Goal: Task Accomplishment & Management: Manage account settings

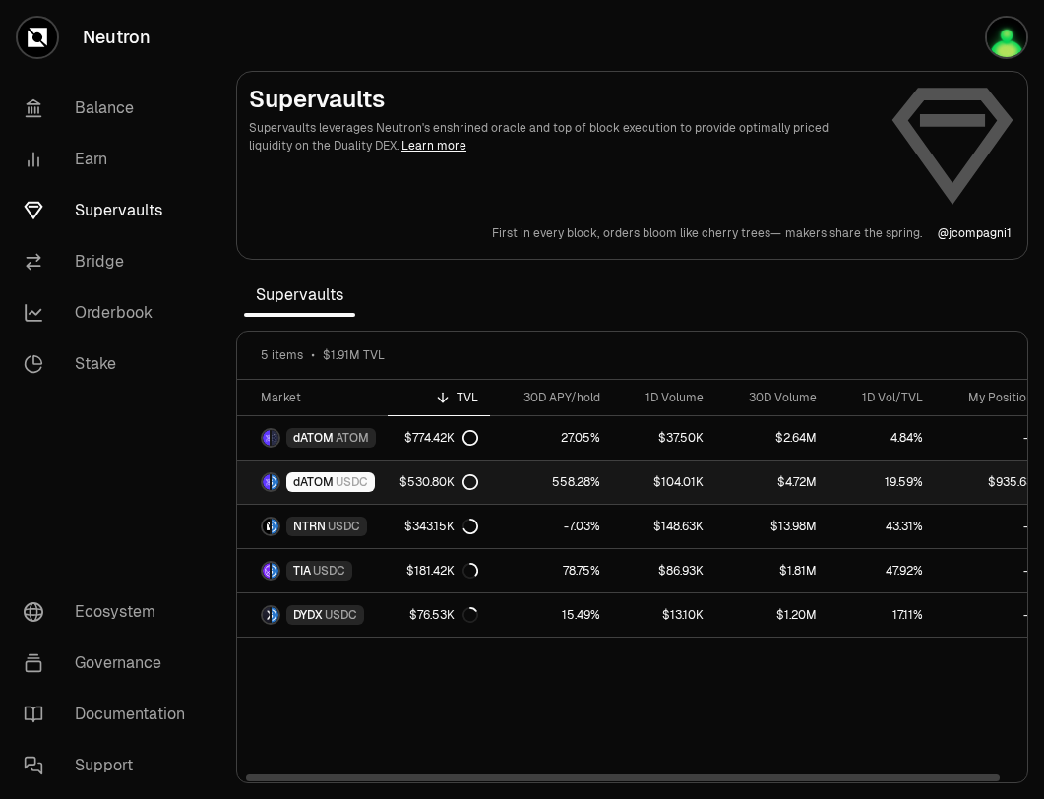
click at [378, 486] on link "dATOM USDC" at bounding box center [312, 481] width 151 height 43
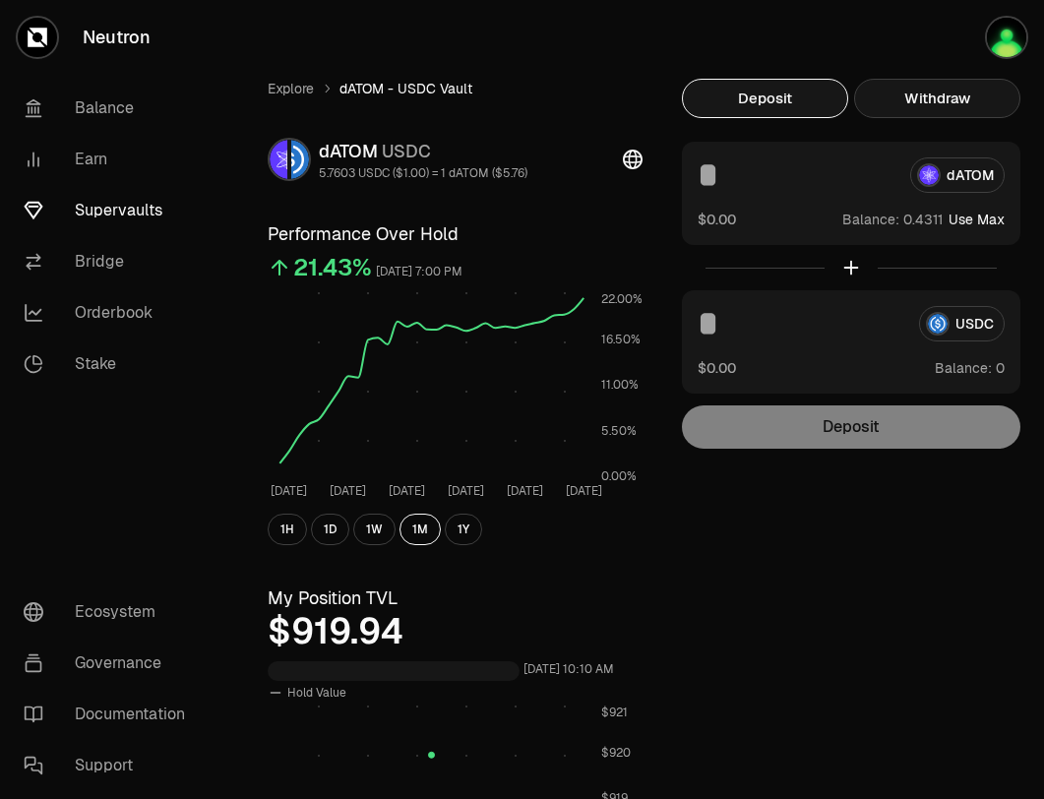
click at [910, 101] on button "Withdraw" at bounding box center [937, 98] width 166 height 39
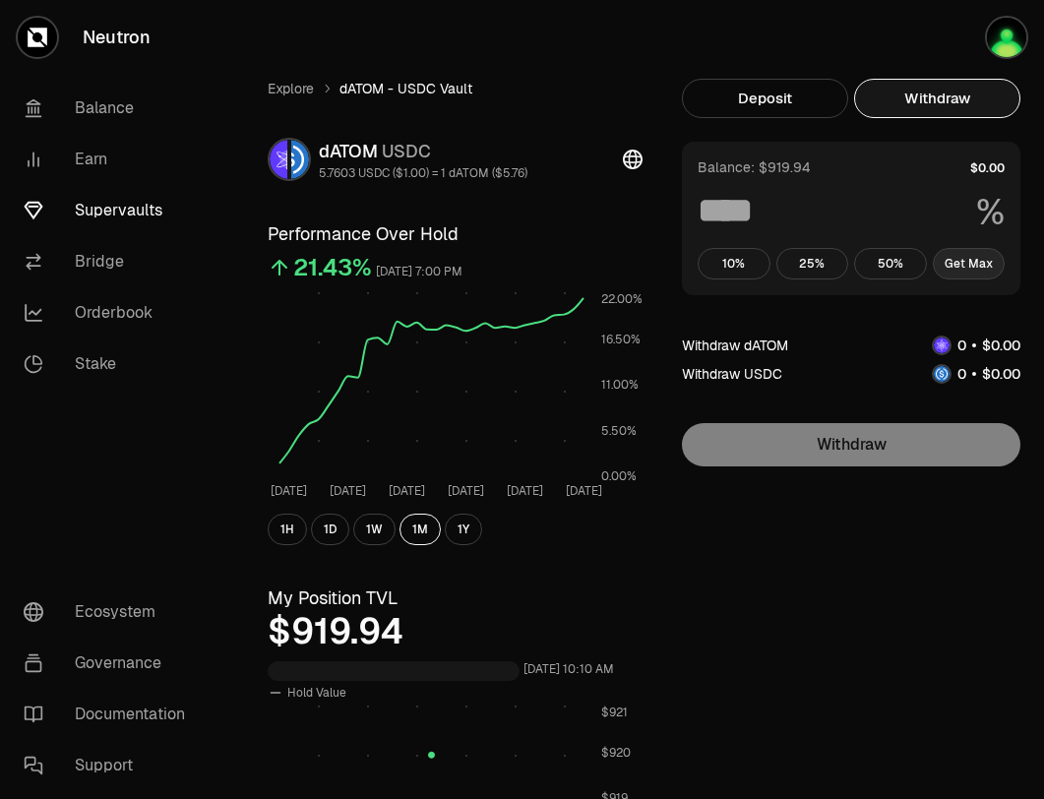
click at [979, 261] on button "Get Max" at bounding box center [969, 263] width 73 height 31
type input "***"
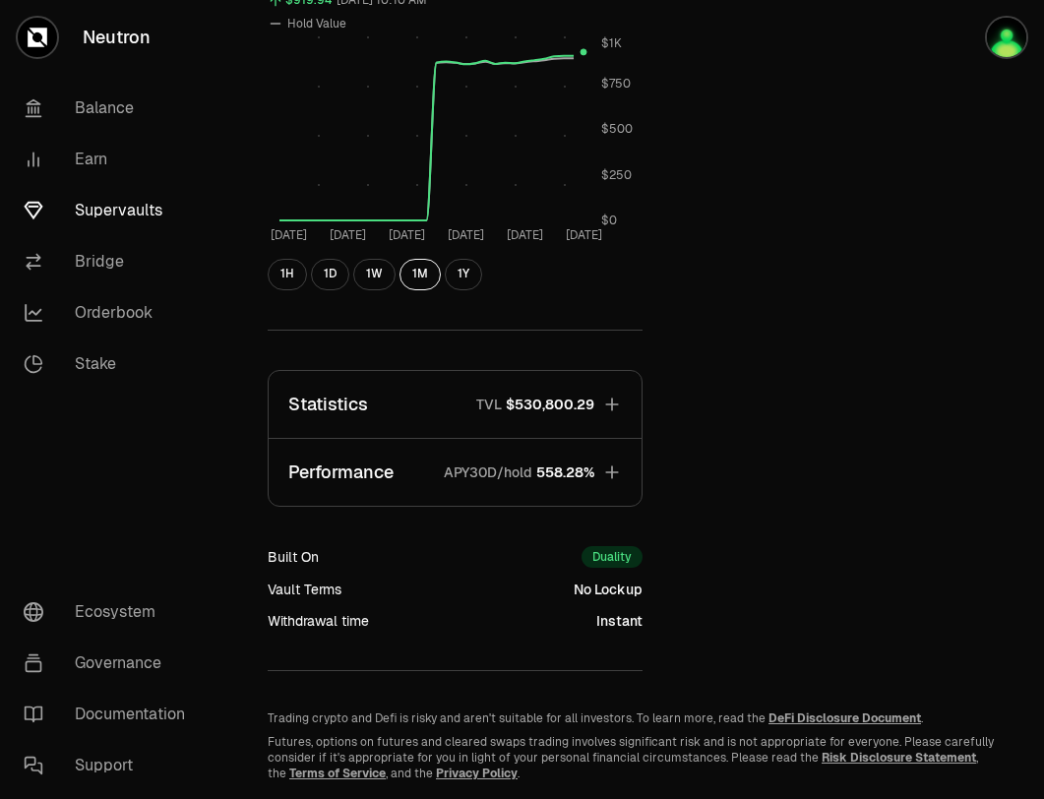
scroll to position [671, 0]
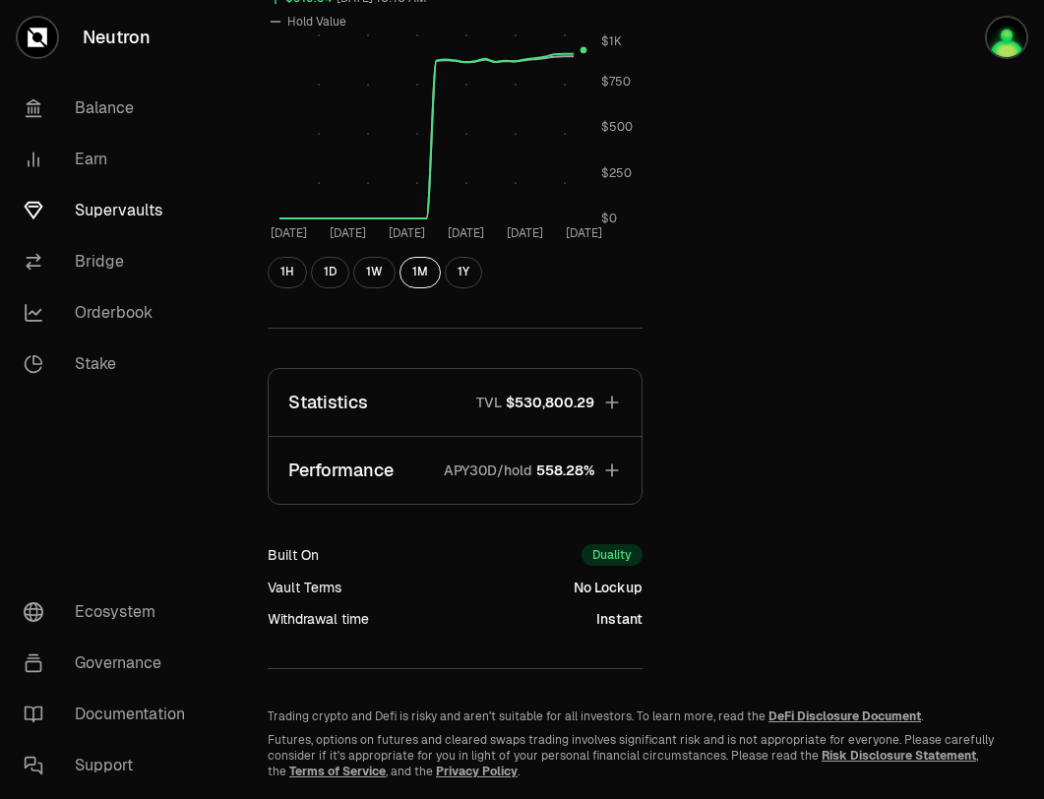
click at [555, 402] on span "$530,800.29" at bounding box center [550, 403] width 89 height 20
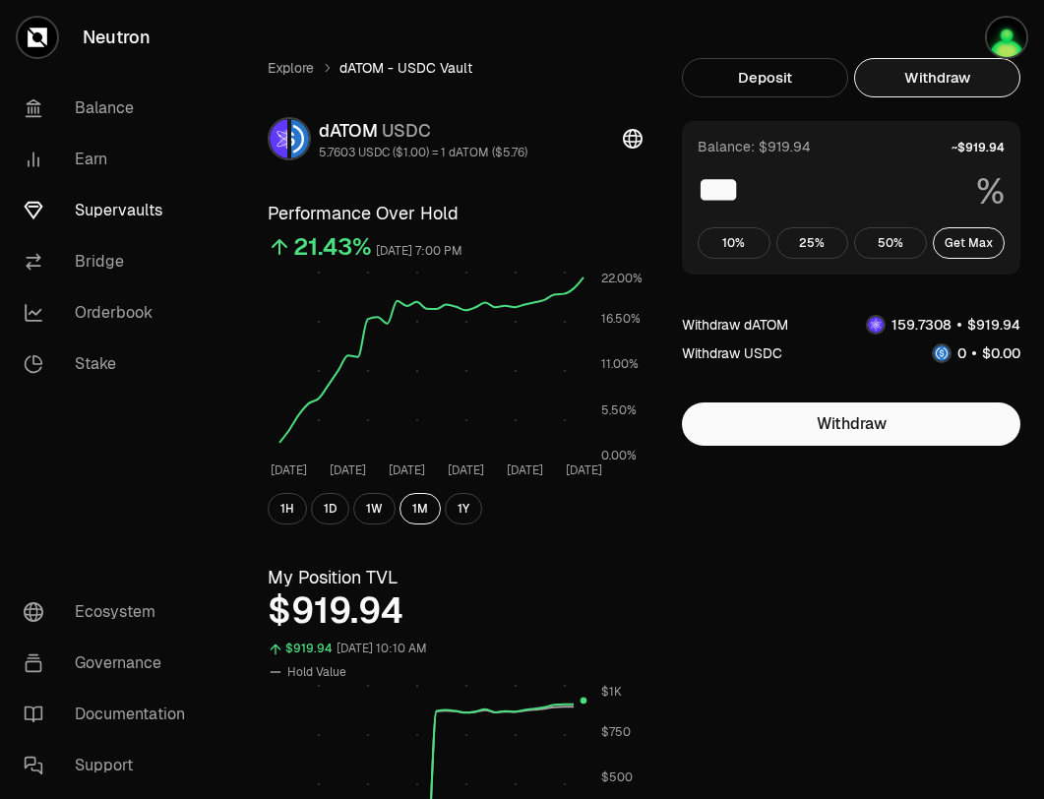
scroll to position [0, 0]
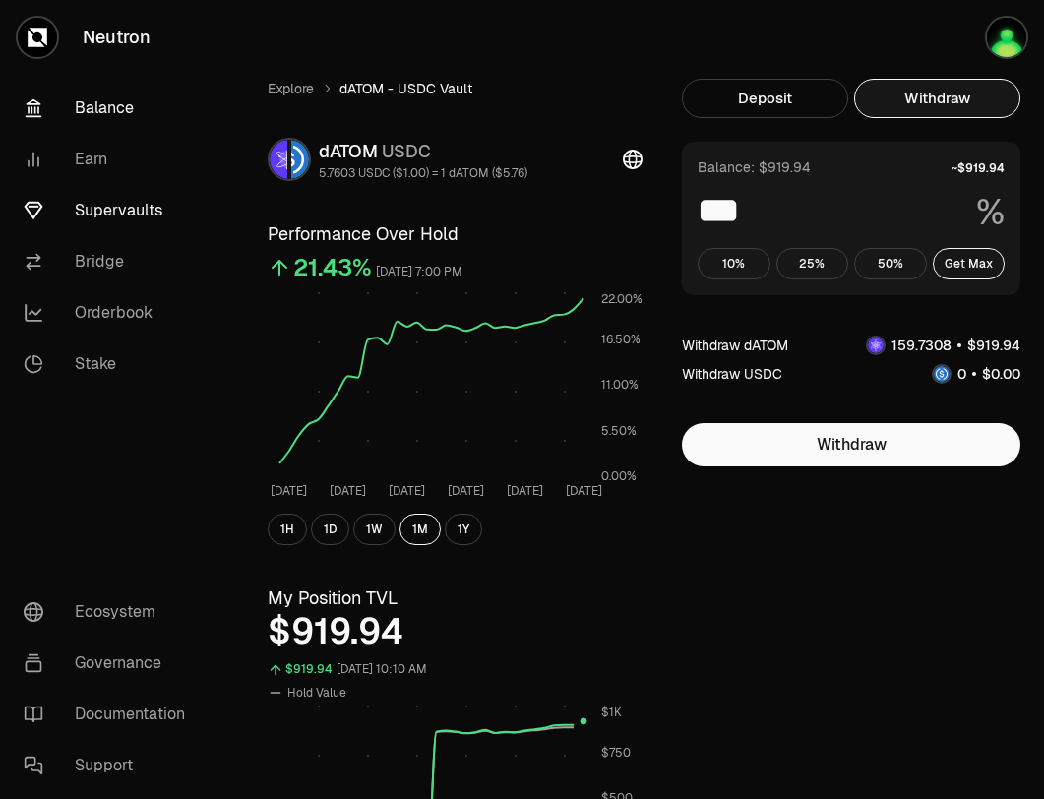
click at [105, 95] on link "Balance" at bounding box center [110, 108] width 205 height 51
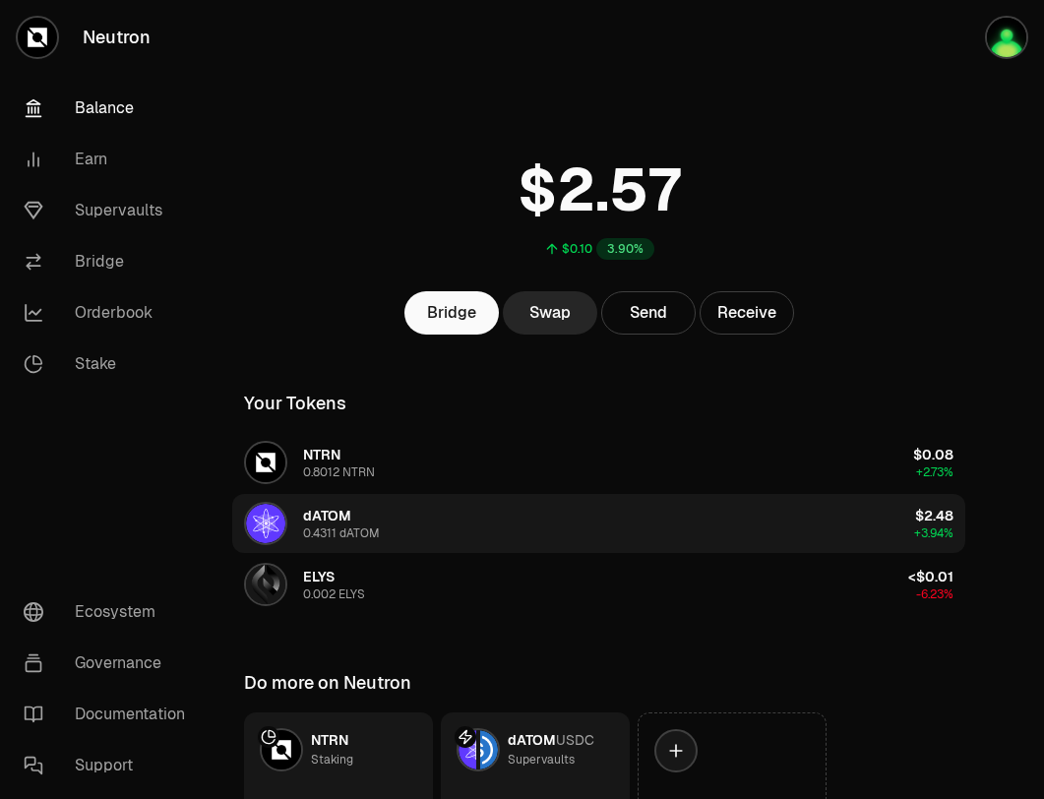
scroll to position [150, 0]
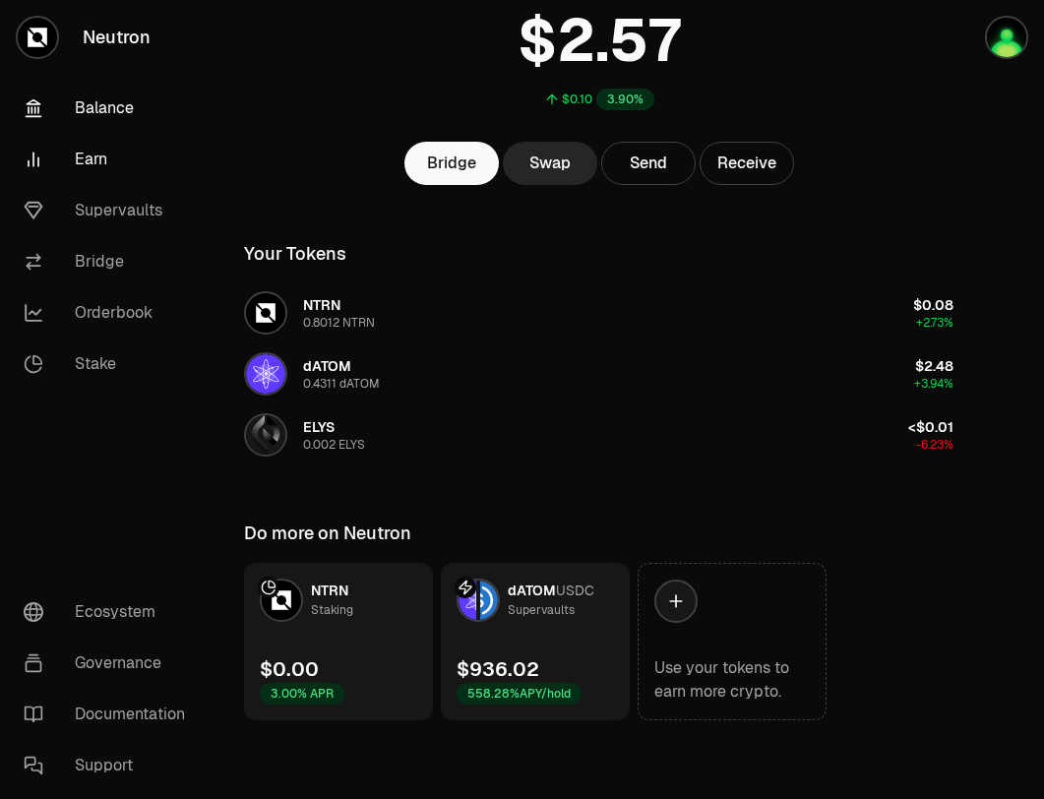
click at [109, 157] on link "Earn" at bounding box center [110, 159] width 205 height 51
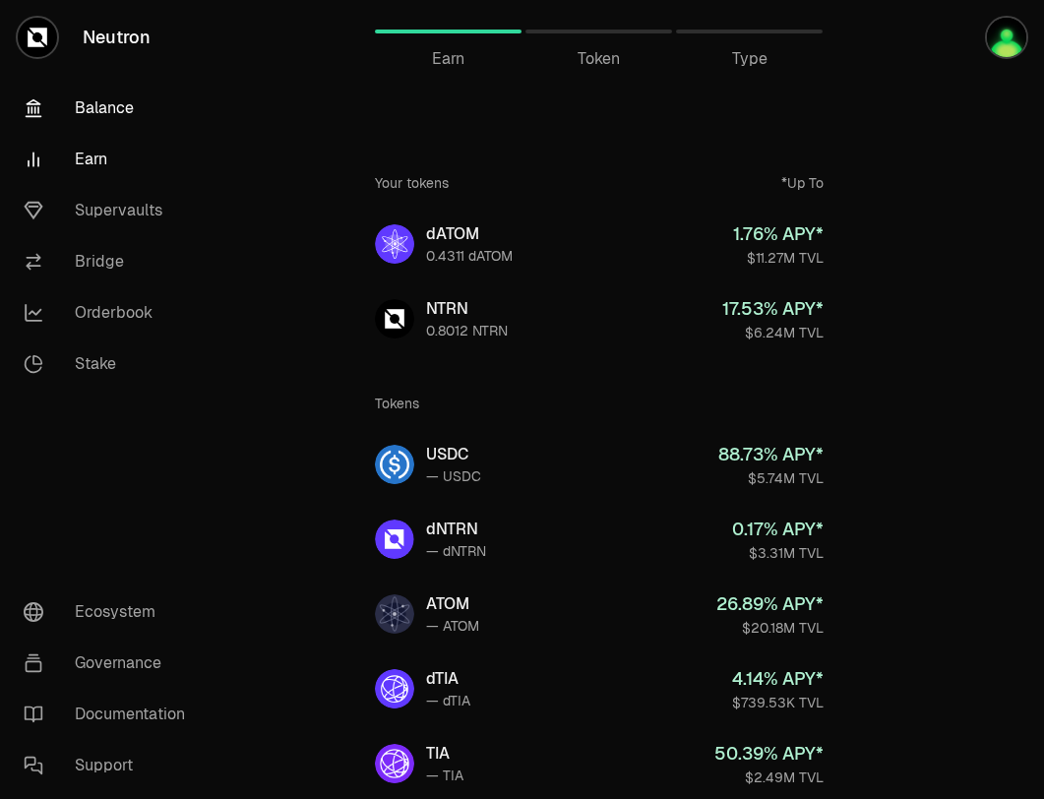
click at [94, 118] on link "Balance" at bounding box center [110, 108] width 205 height 51
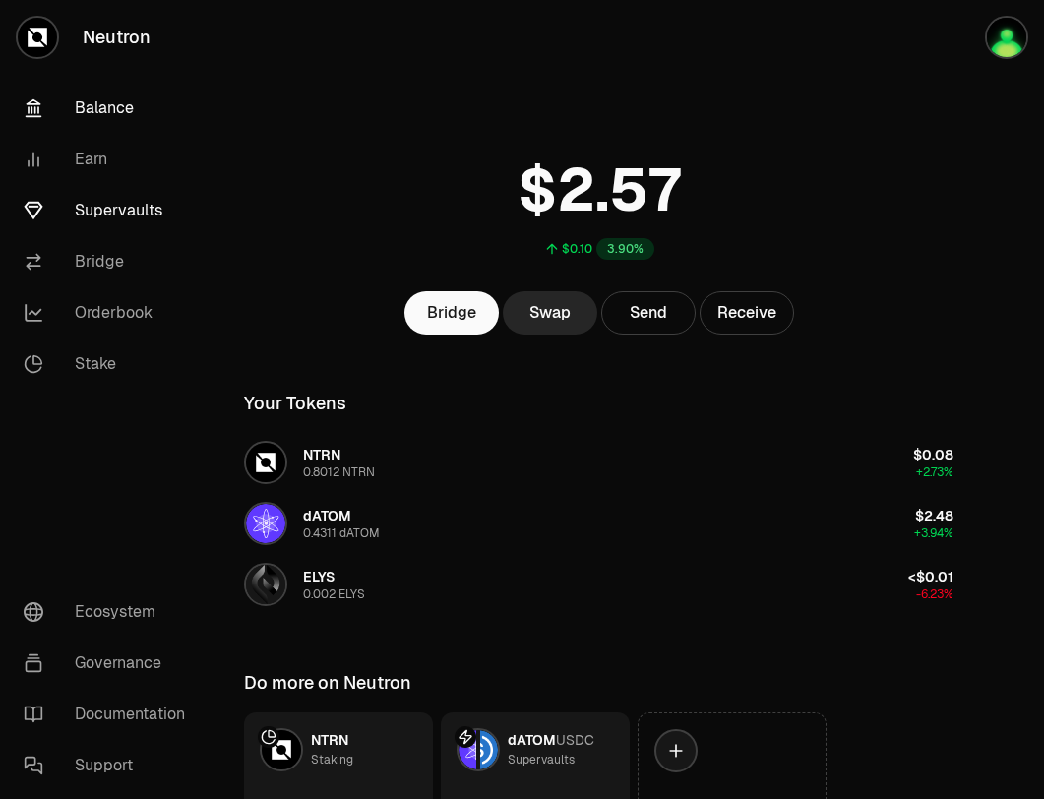
click at [108, 202] on link "Supervaults" at bounding box center [110, 210] width 205 height 51
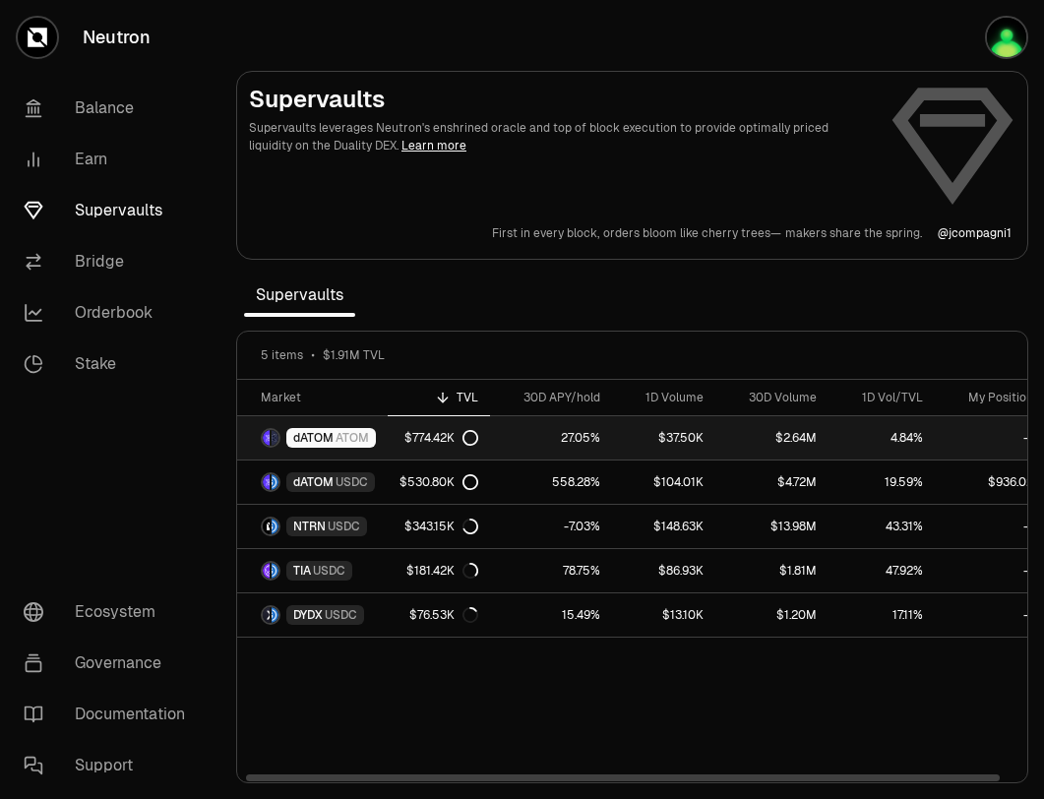
click at [347, 425] on link "dATOM ATOM" at bounding box center [312, 437] width 151 height 43
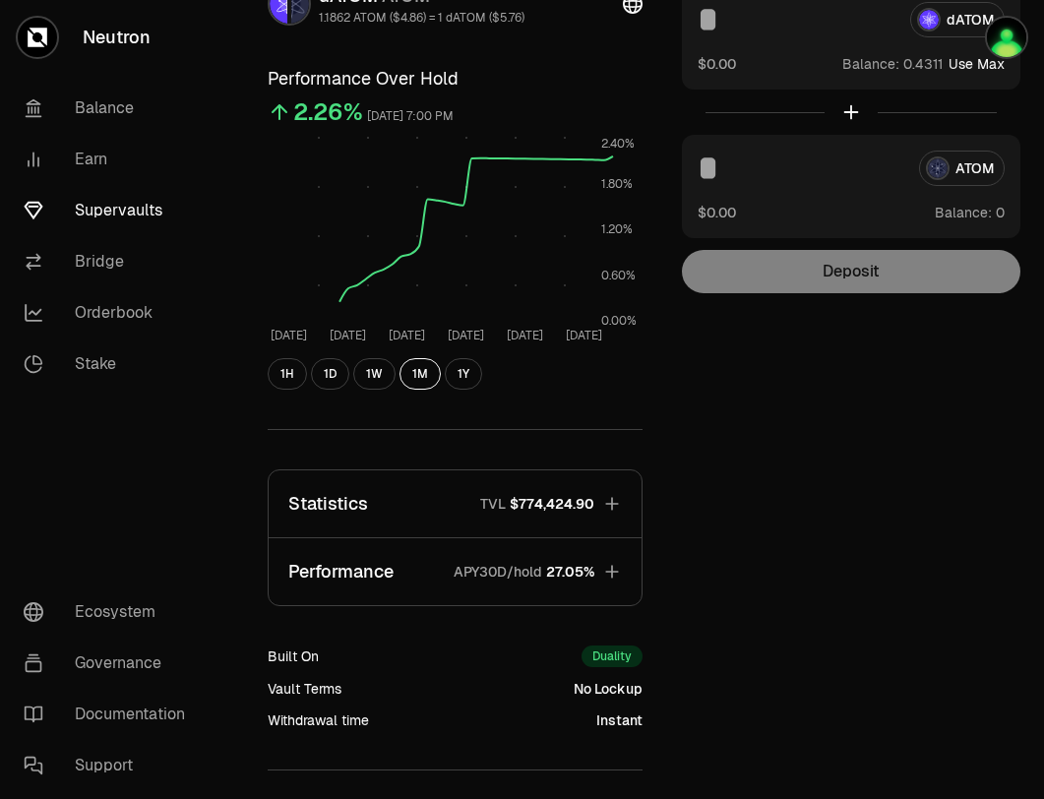
scroll to position [316, 0]
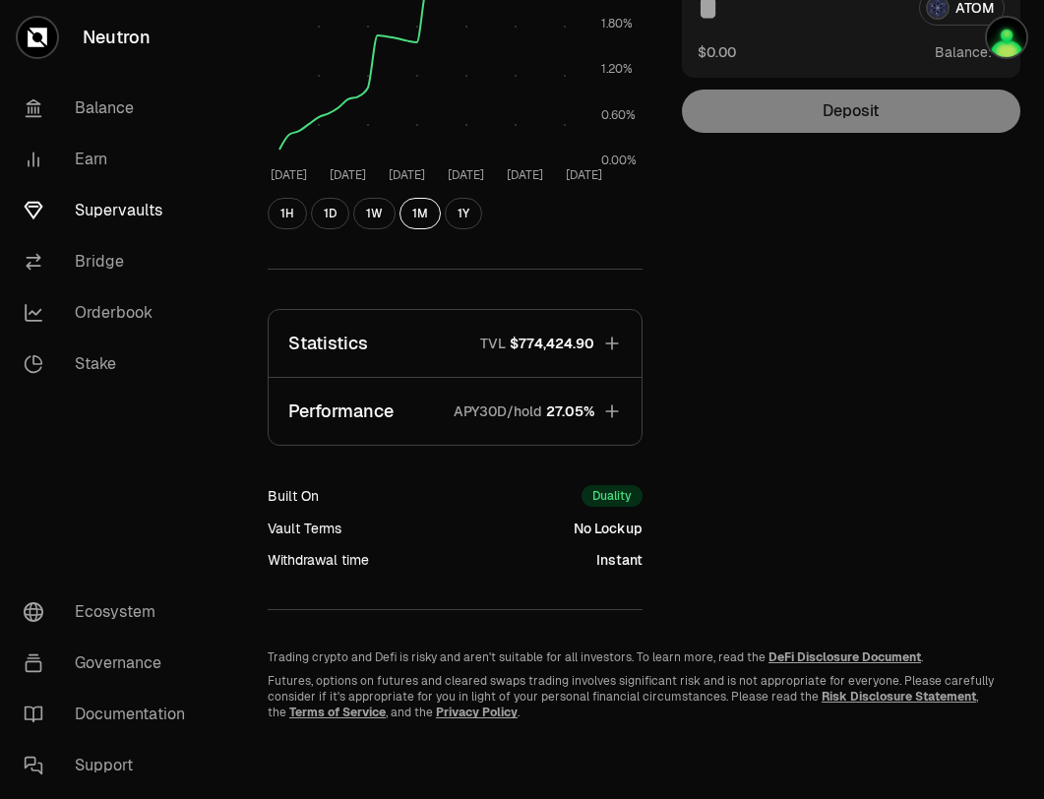
click at [565, 336] on span "$774,424.90" at bounding box center [552, 344] width 85 height 20
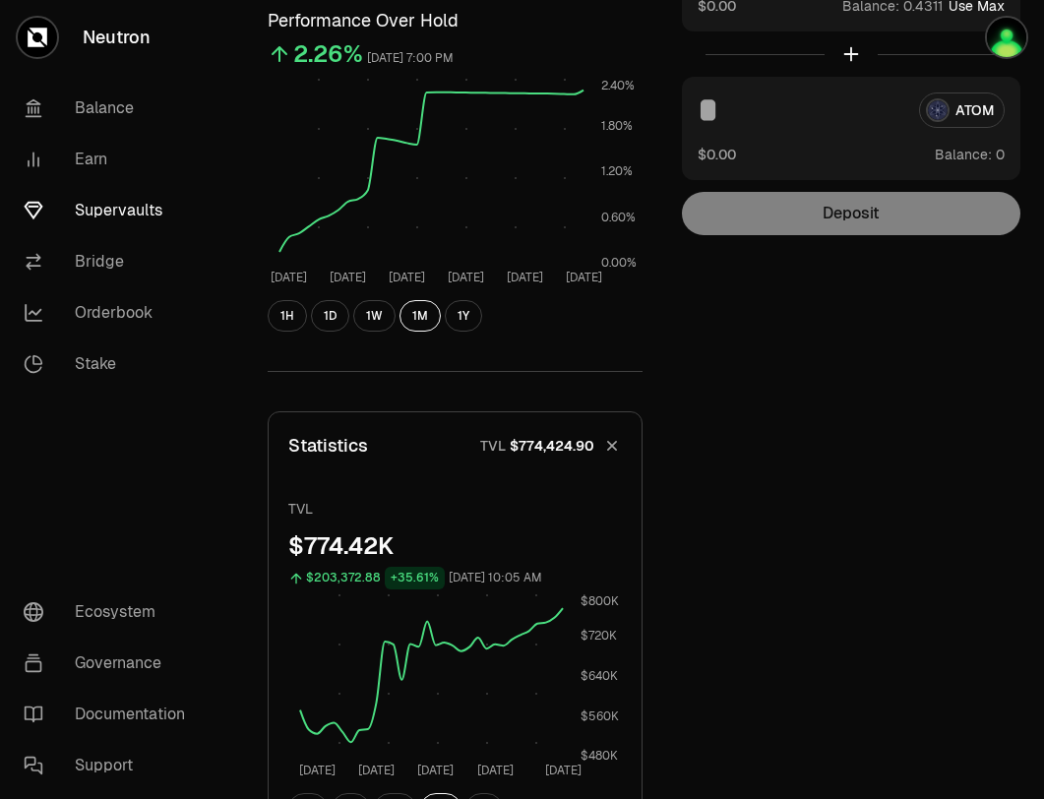
scroll to position [143, 0]
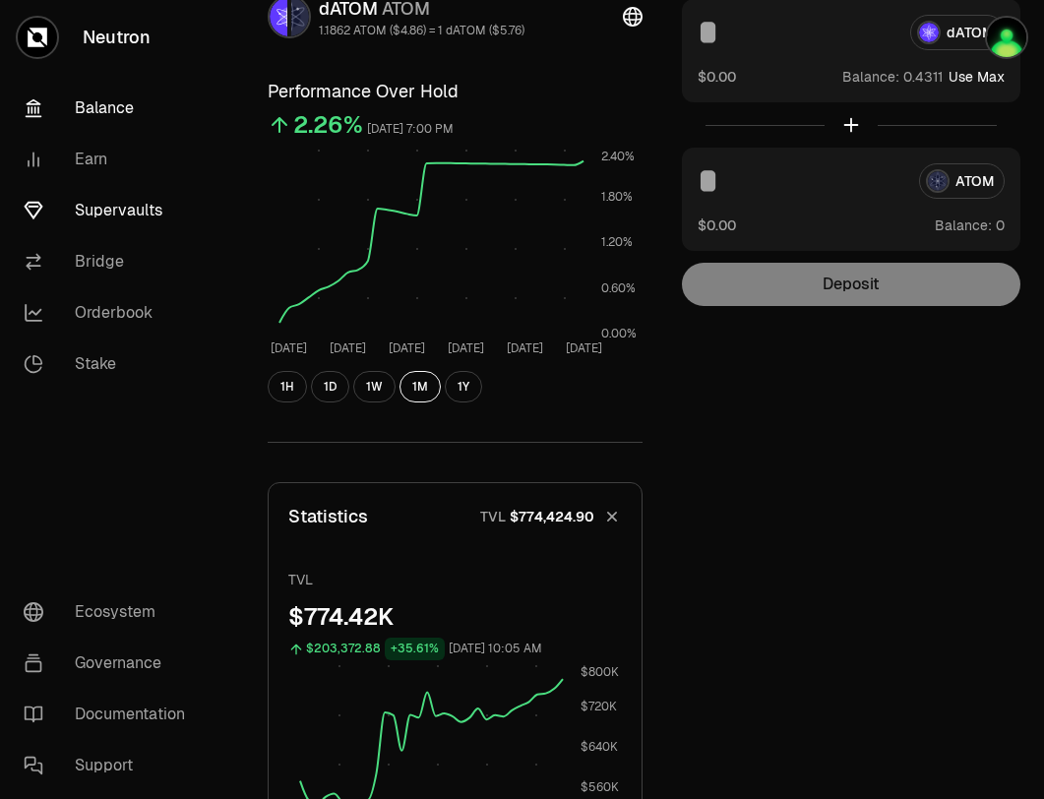
click at [125, 103] on link "Balance" at bounding box center [110, 108] width 205 height 51
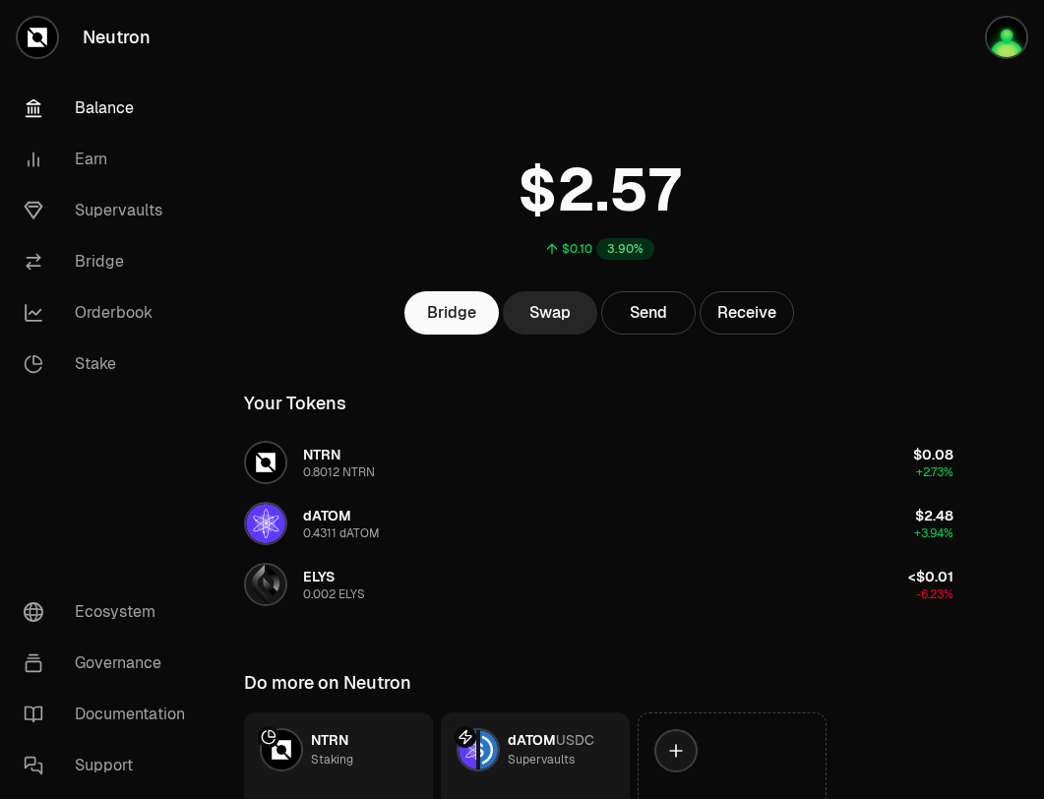
click at [69, 123] on link "Balance" at bounding box center [110, 108] width 205 height 51
click at [89, 209] on link "Supervaults" at bounding box center [110, 210] width 205 height 51
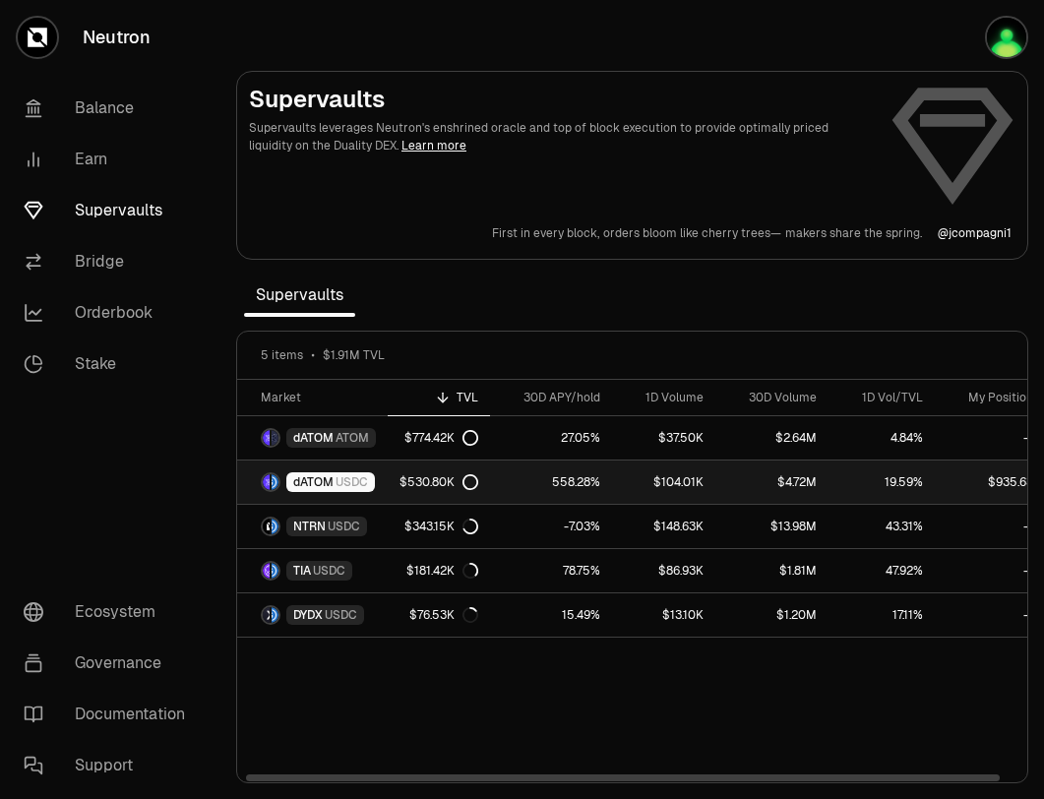
click at [388, 476] on link "$530.80K" at bounding box center [439, 481] width 102 height 43
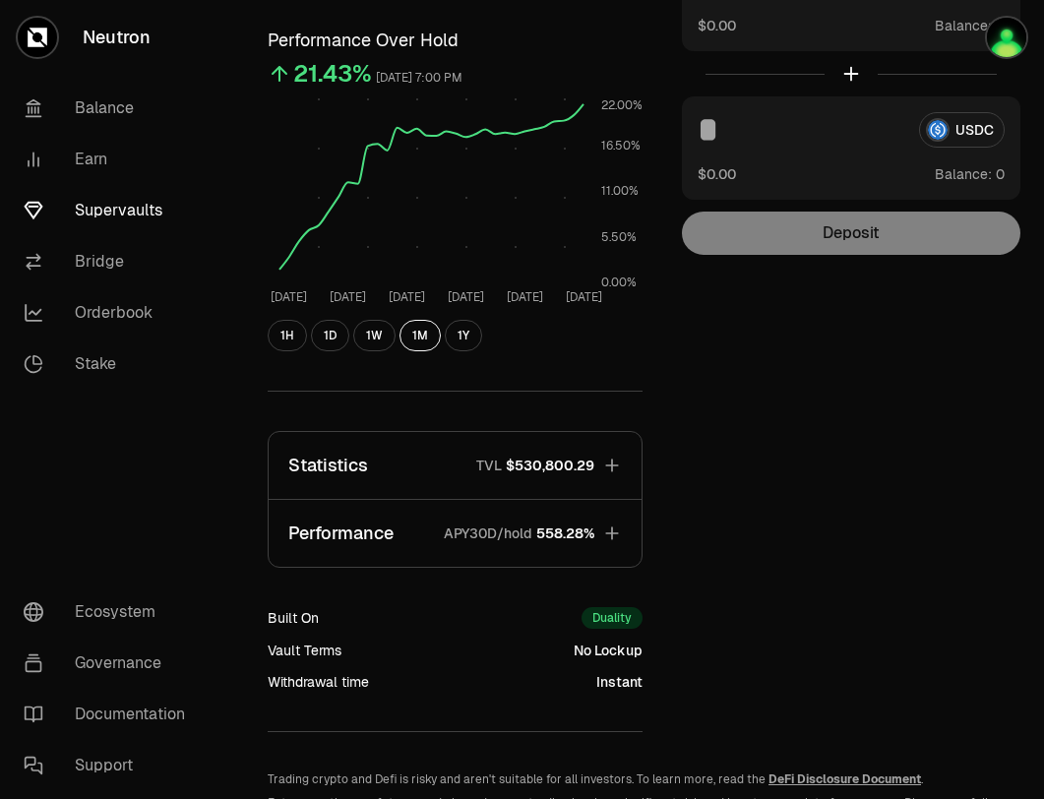
scroll to position [316, 0]
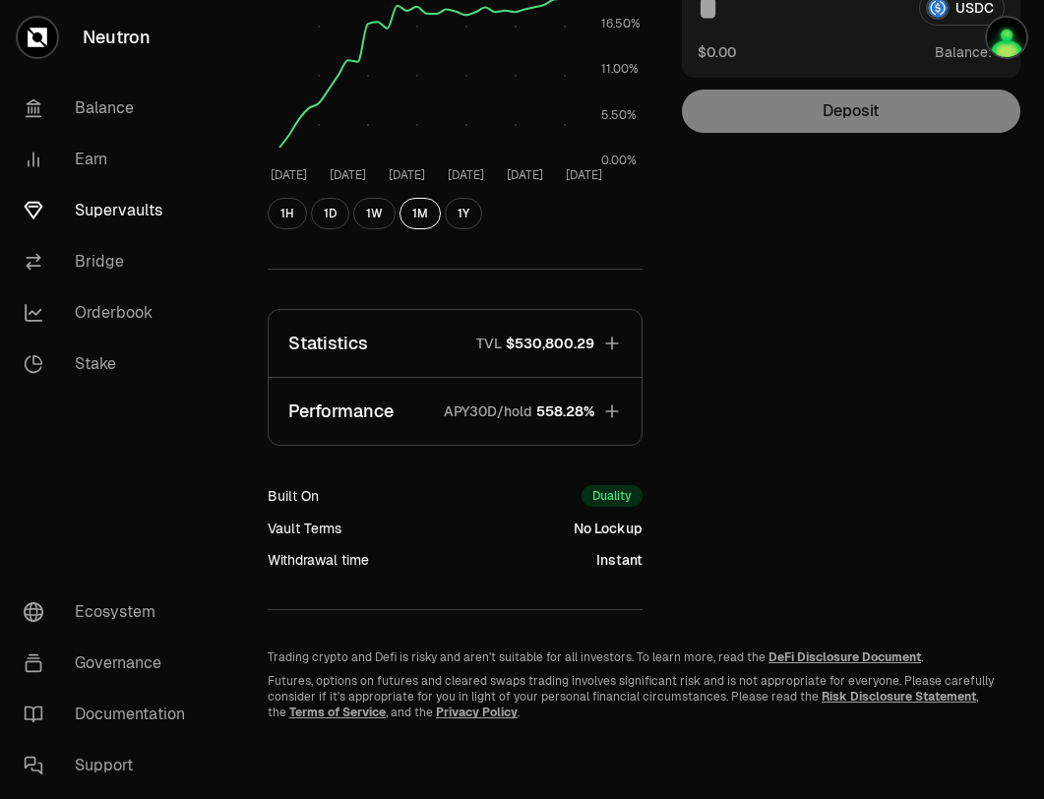
click at [115, 217] on link "Supervaults" at bounding box center [110, 210] width 205 height 51
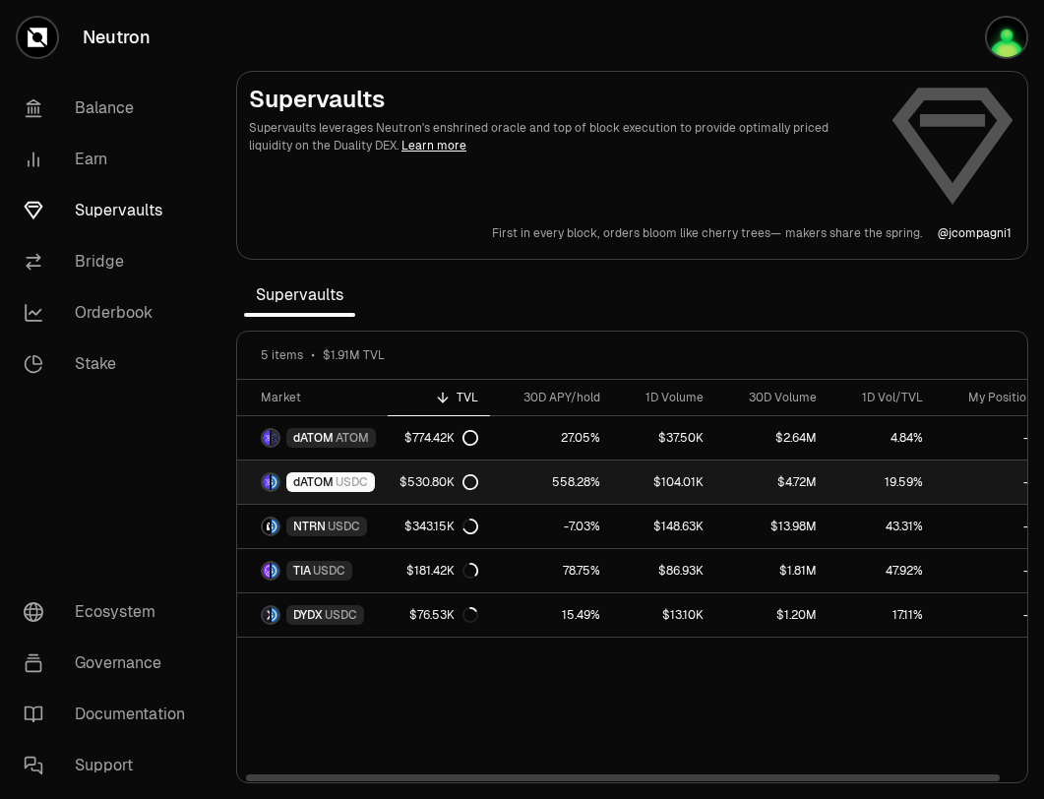
click at [372, 480] on div "dATOM USDC" at bounding box center [330, 482] width 89 height 20
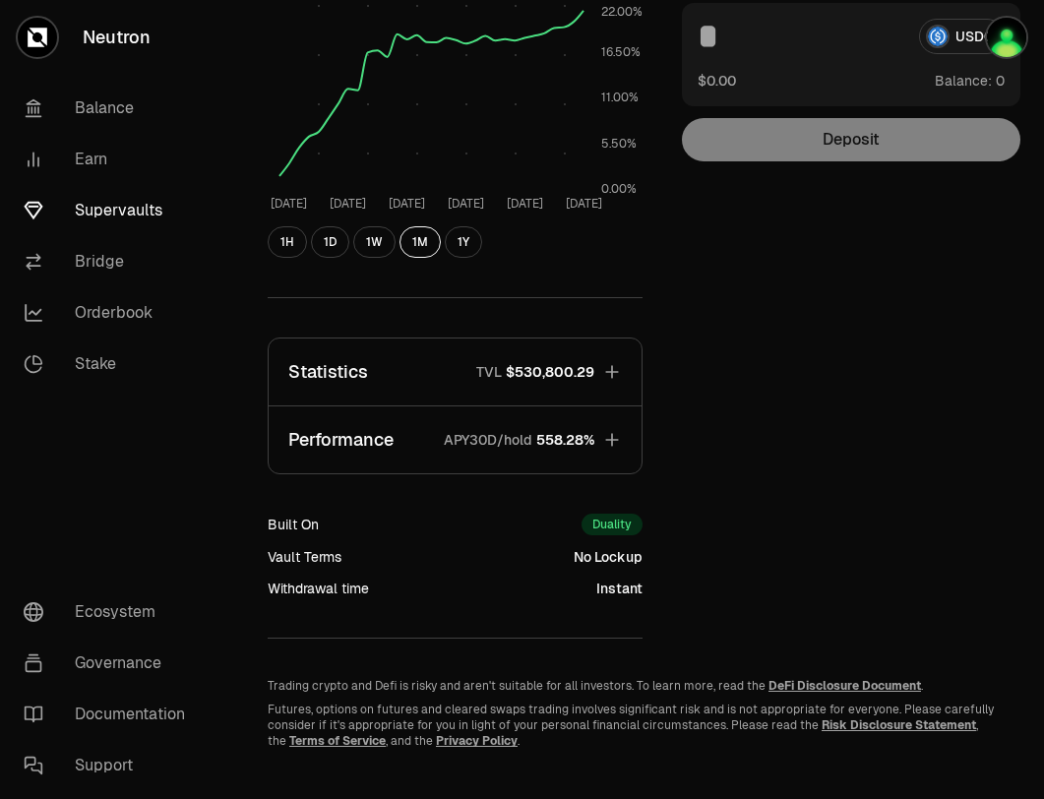
scroll to position [288, 0]
click at [573, 436] on span "558.28%" at bounding box center [565, 439] width 58 height 20
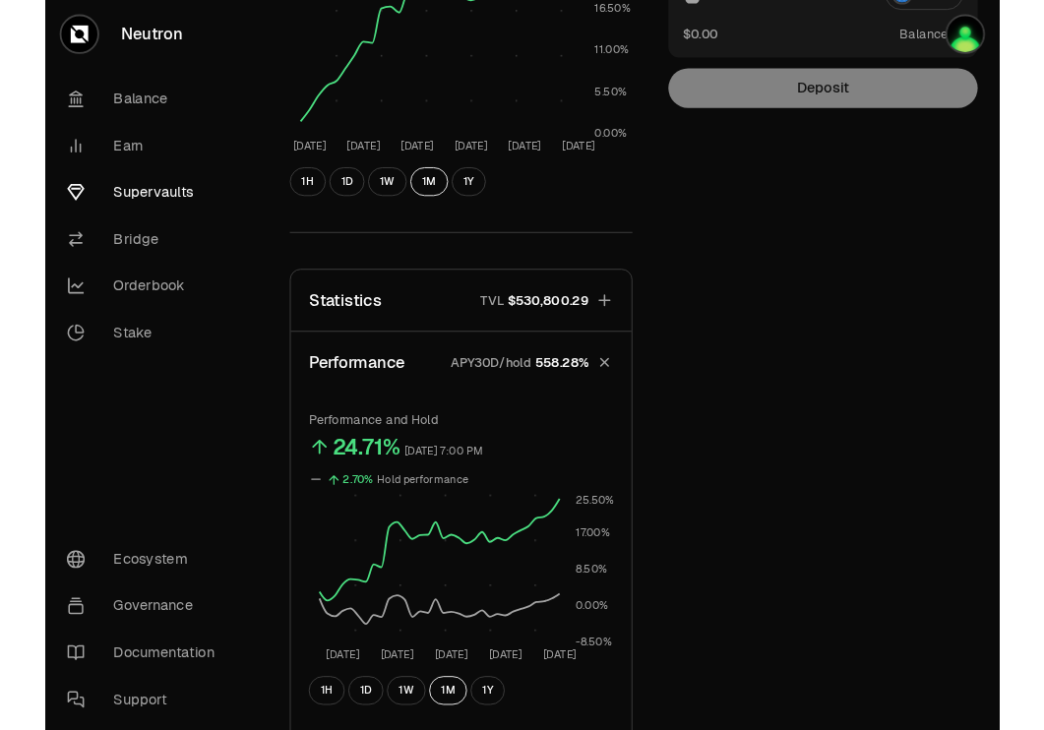
scroll to position [0, 0]
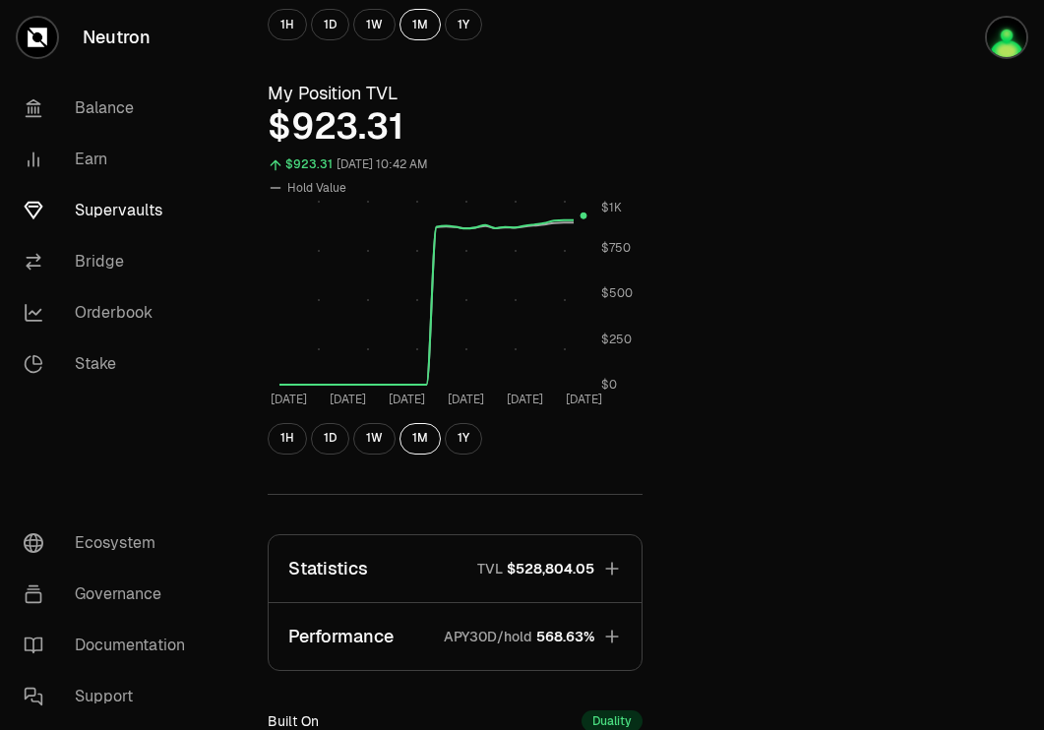
scroll to position [506, 0]
click at [564, 564] on span "$528,804.05" at bounding box center [551, 568] width 88 height 20
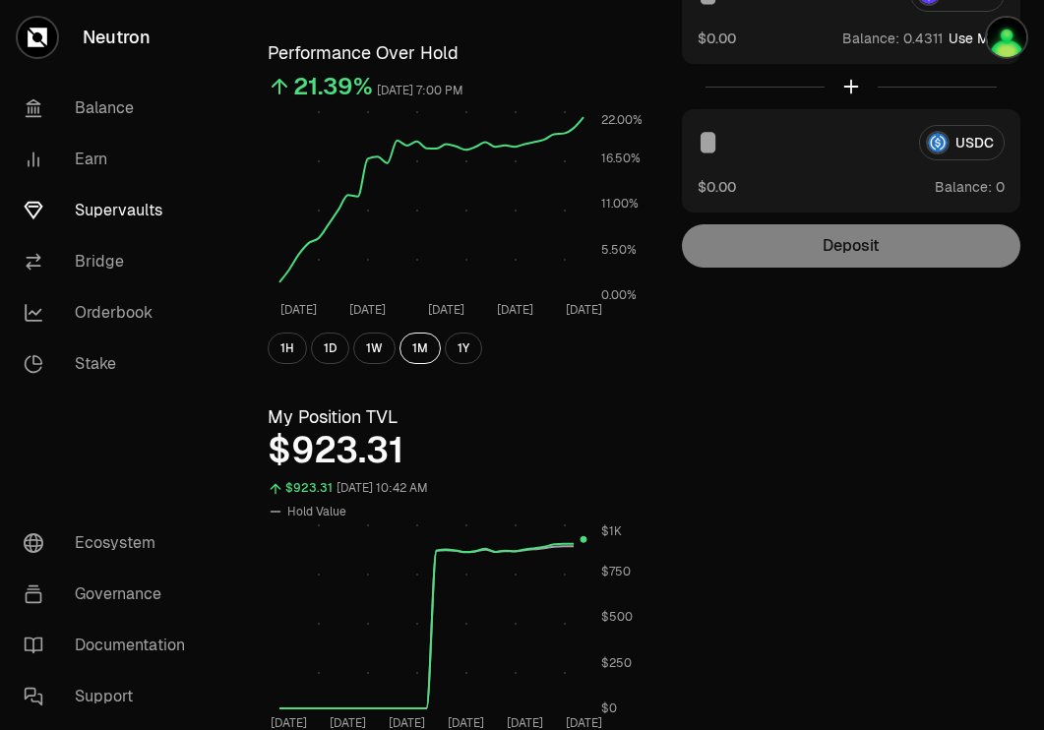
scroll to position [0, 0]
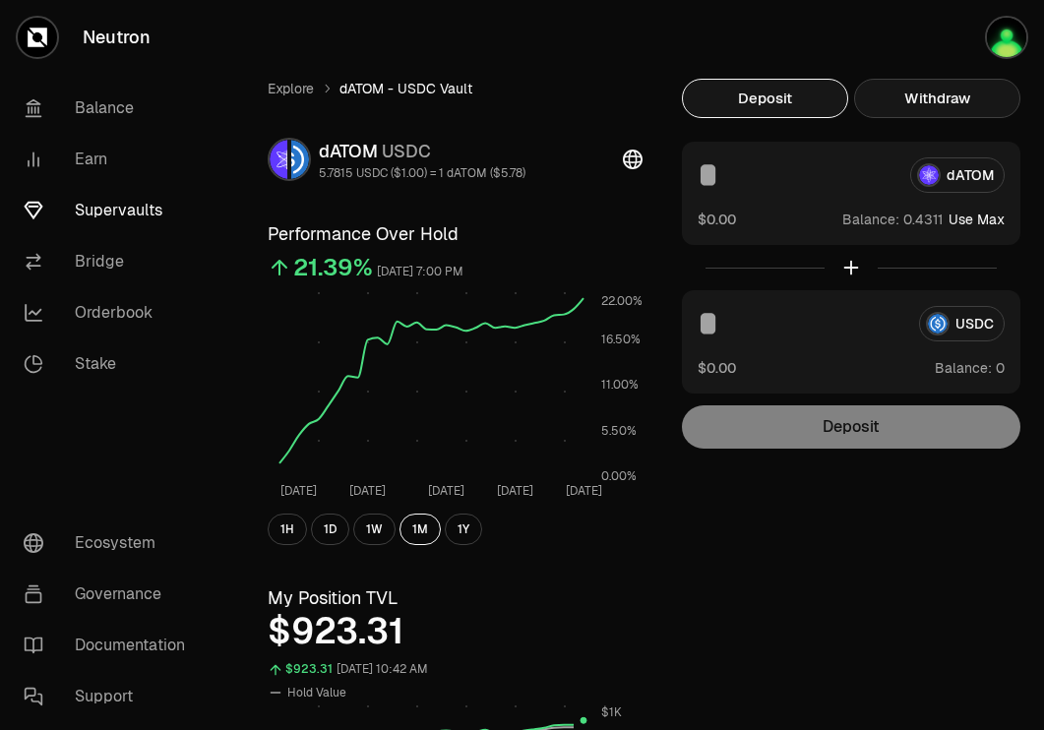
click at [971, 102] on button "Withdraw" at bounding box center [937, 98] width 166 height 39
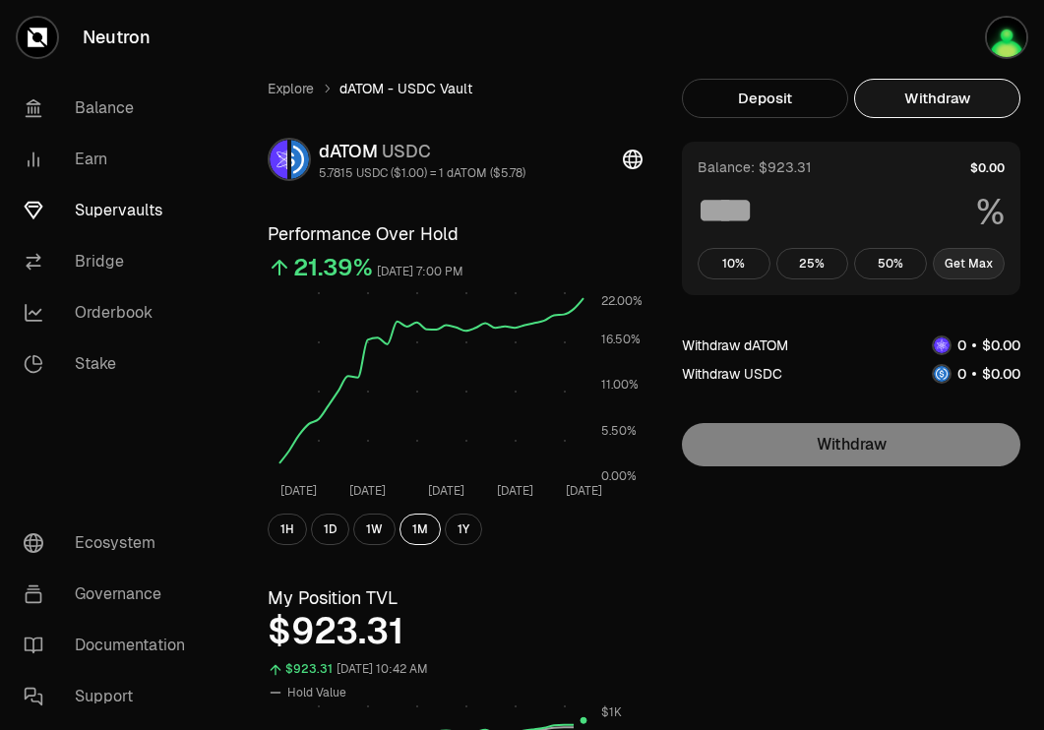
click at [959, 266] on button "Get Max" at bounding box center [969, 263] width 73 height 31
type input "***"
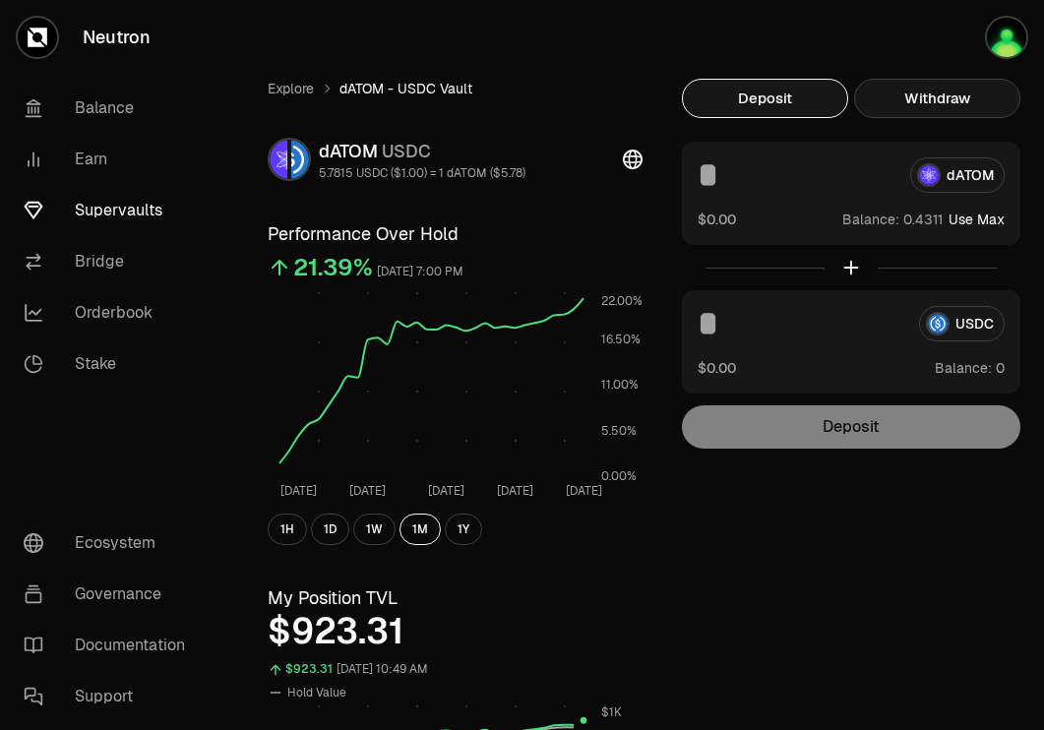
click at [928, 99] on button "Withdraw" at bounding box center [937, 98] width 166 height 39
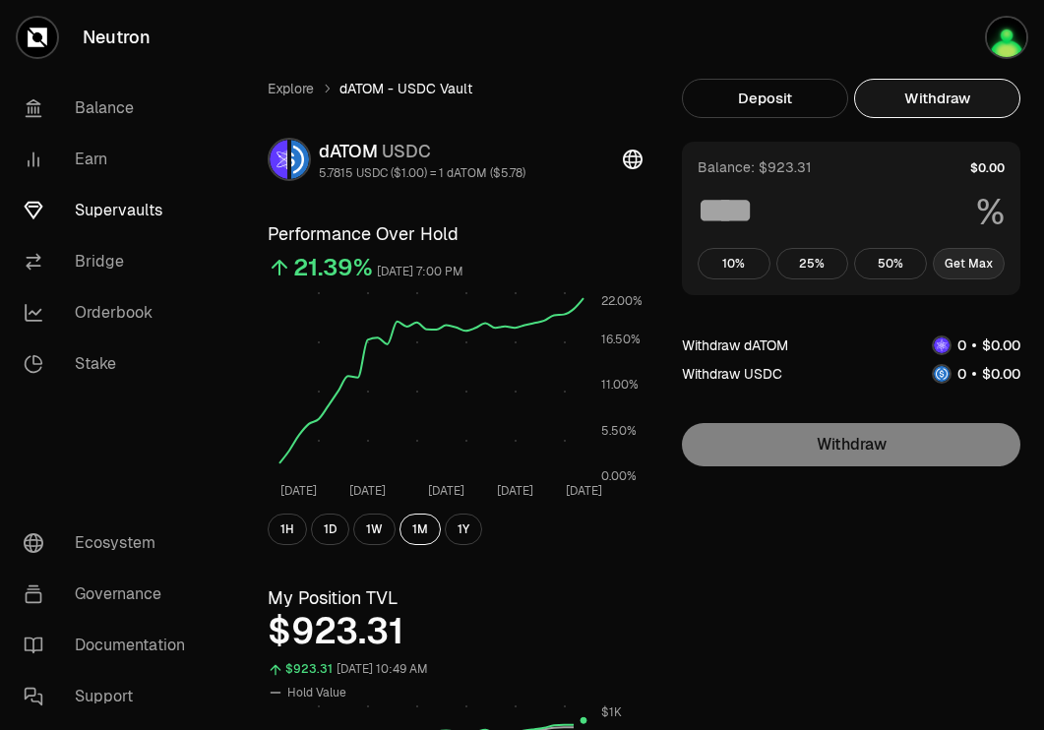
click at [953, 272] on button "Get Max" at bounding box center [969, 263] width 73 height 31
type input "***"
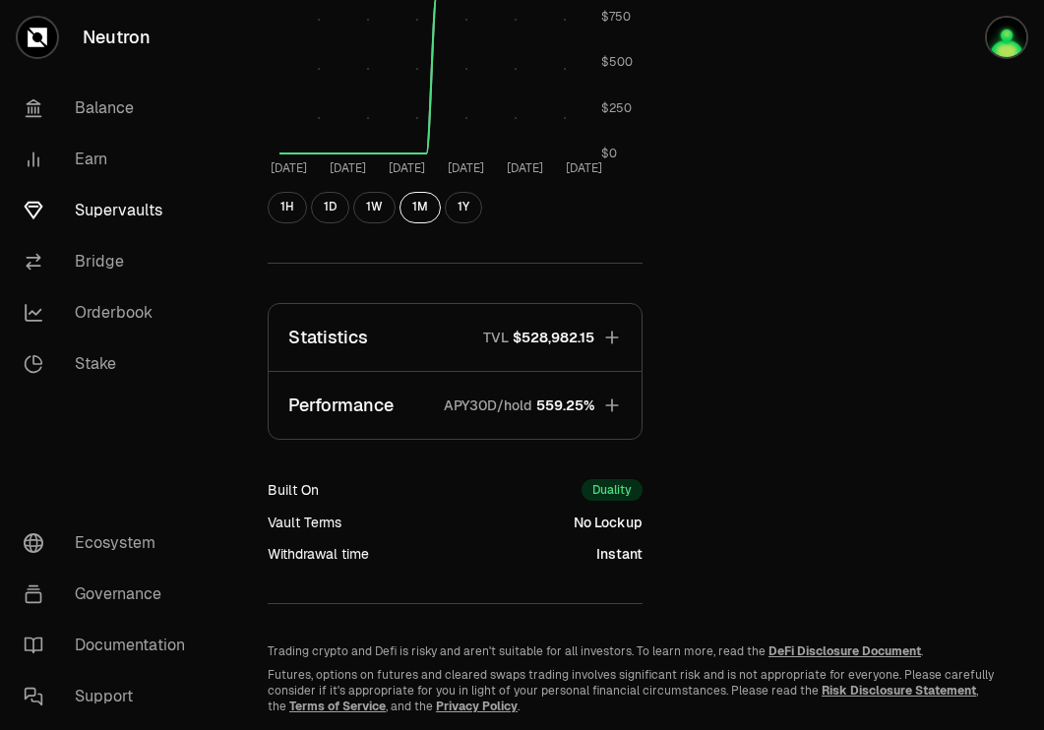
scroll to position [735, 0]
click at [614, 334] on icon "button" at bounding box center [612, 339] width 20 height 20
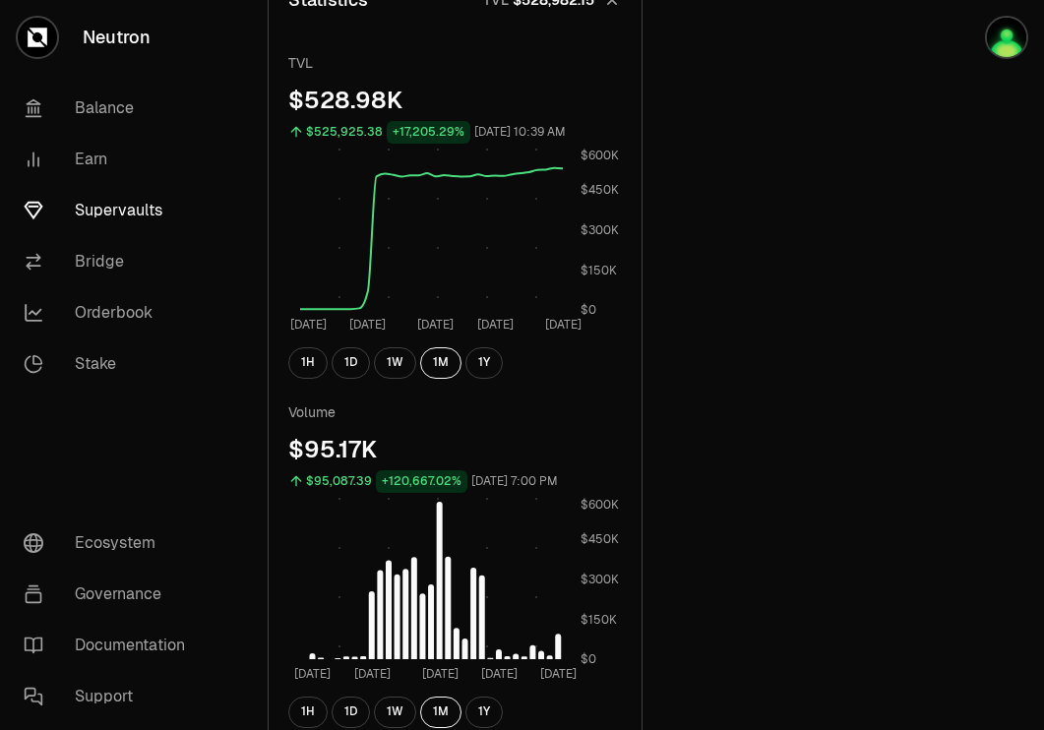
scroll to position [1305, 0]
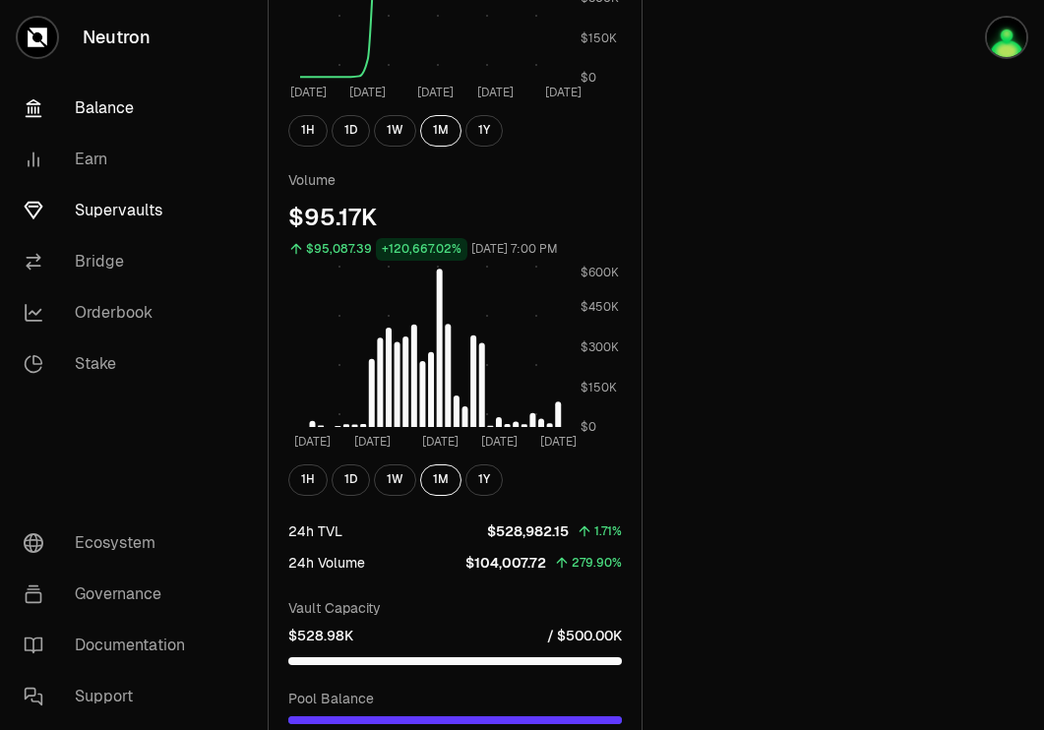
click at [109, 106] on link "Balance" at bounding box center [110, 108] width 205 height 51
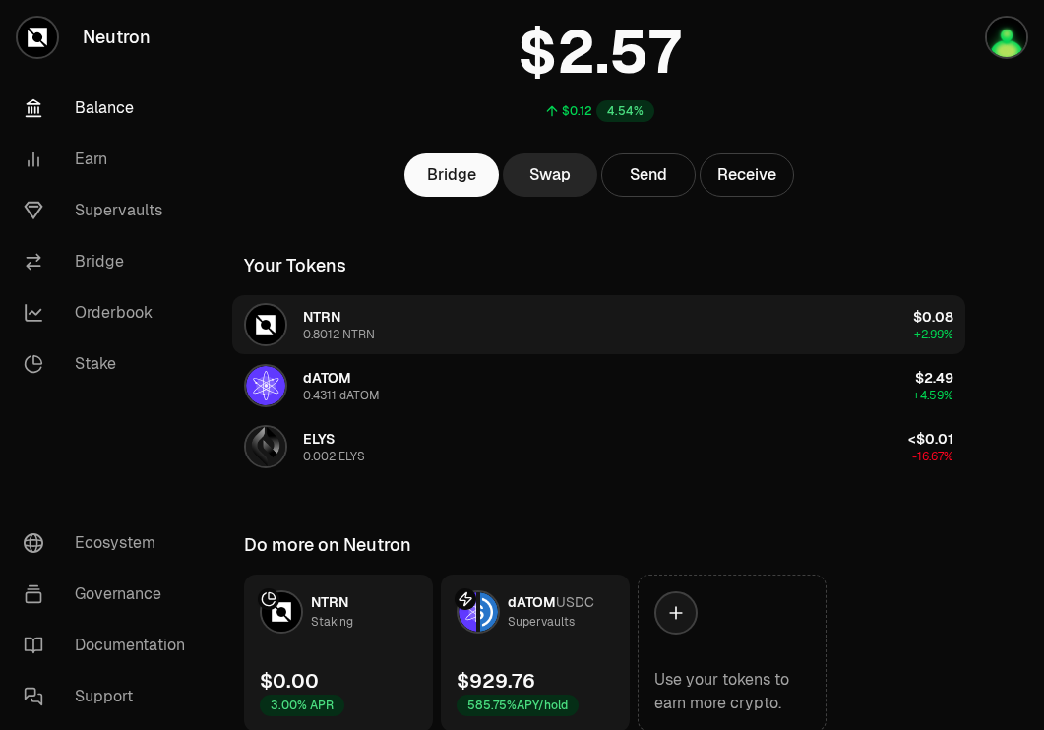
scroll to position [218, 0]
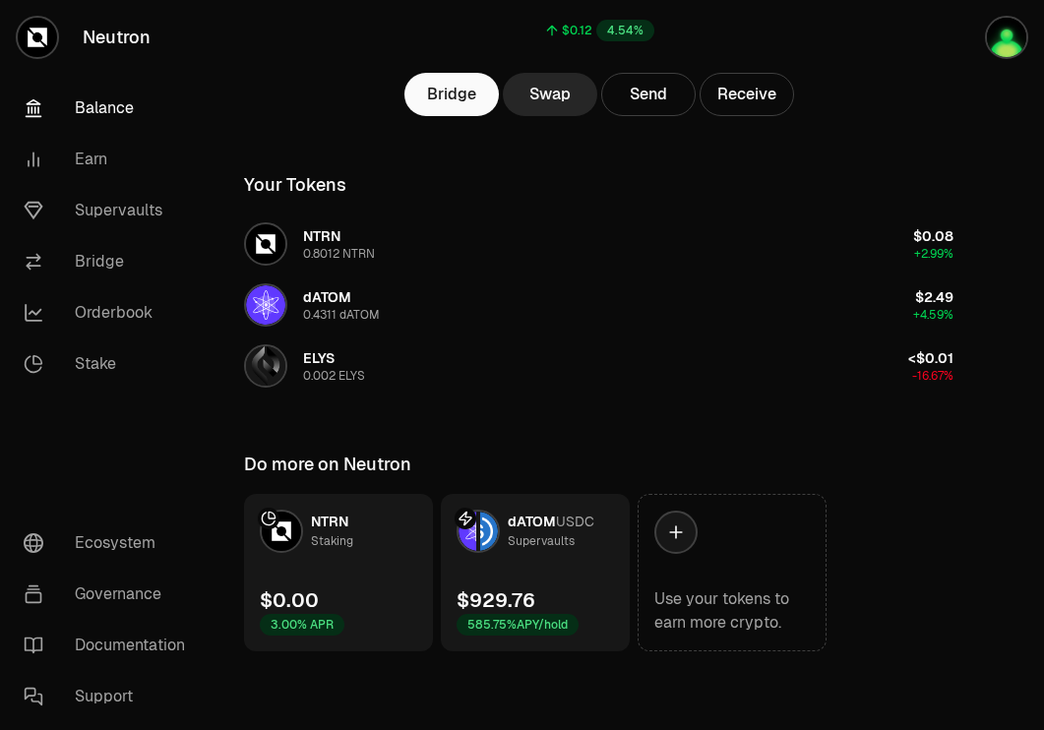
click at [567, 566] on link "dATOM USDC Supervaults $929.76 585.75% APY/hold" at bounding box center [535, 572] width 189 height 157
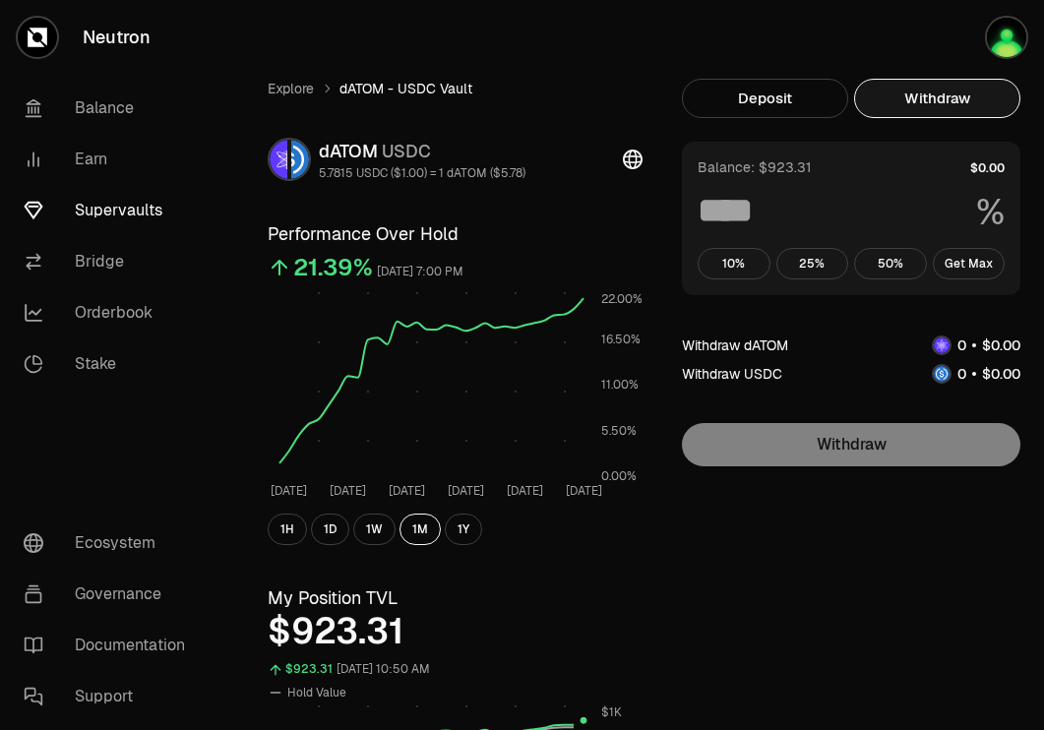
click at [909, 100] on button "Withdraw" at bounding box center [937, 98] width 166 height 39
click at [973, 273] on button "Get Max" at bounding box center [969, 263] width 73 height 31
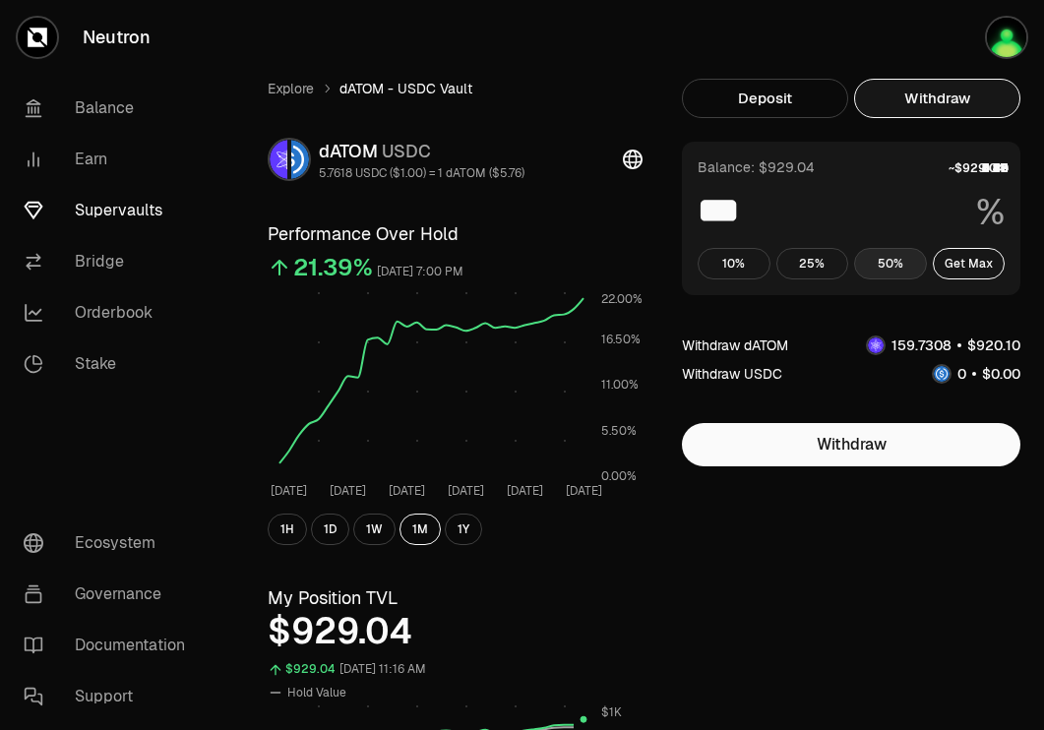
click at [906, 262] on button "50%" at bounding box center [890, 263] width 73 height 31
click at [975, 260] on button "Get Max" at bounding box center [969, 263] width 73 height 31
type input "***"
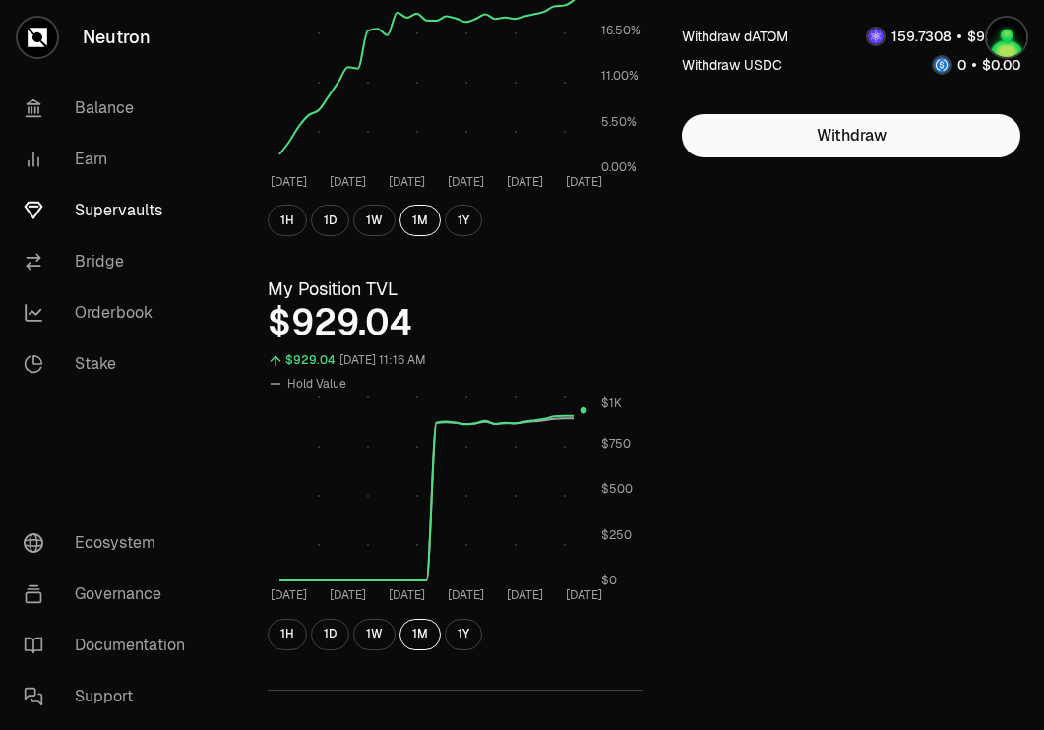
scroll to position [319, 0]
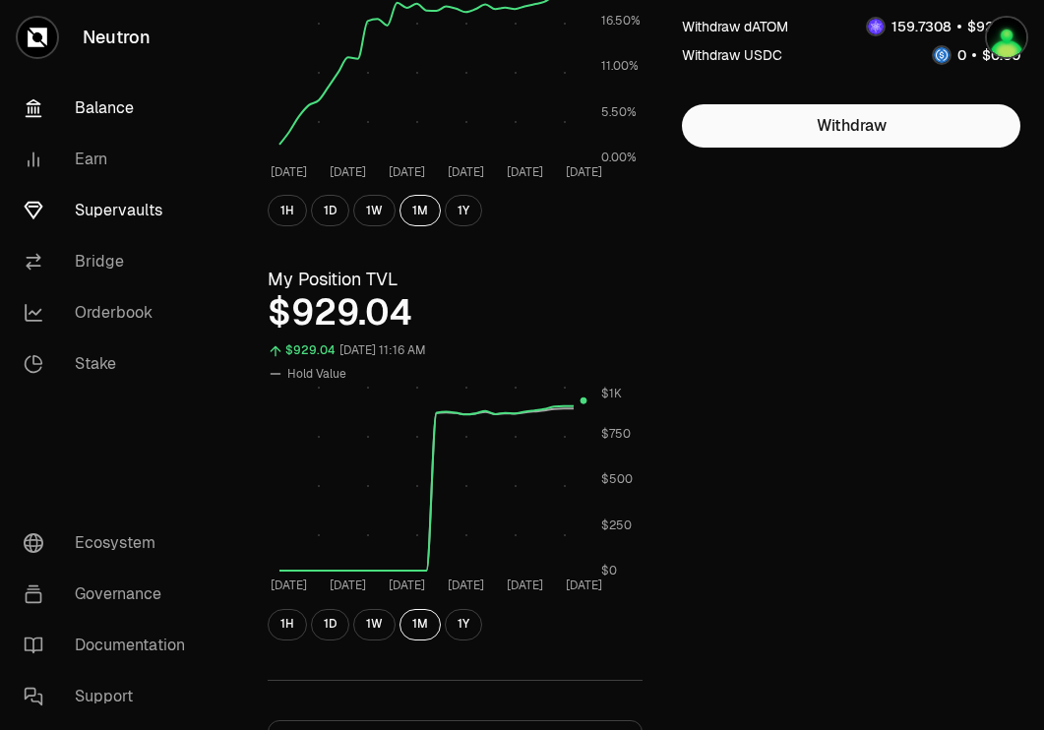
click at [117, 99] on link "Balance" at bounding box center [110, 108] width 205 height 51
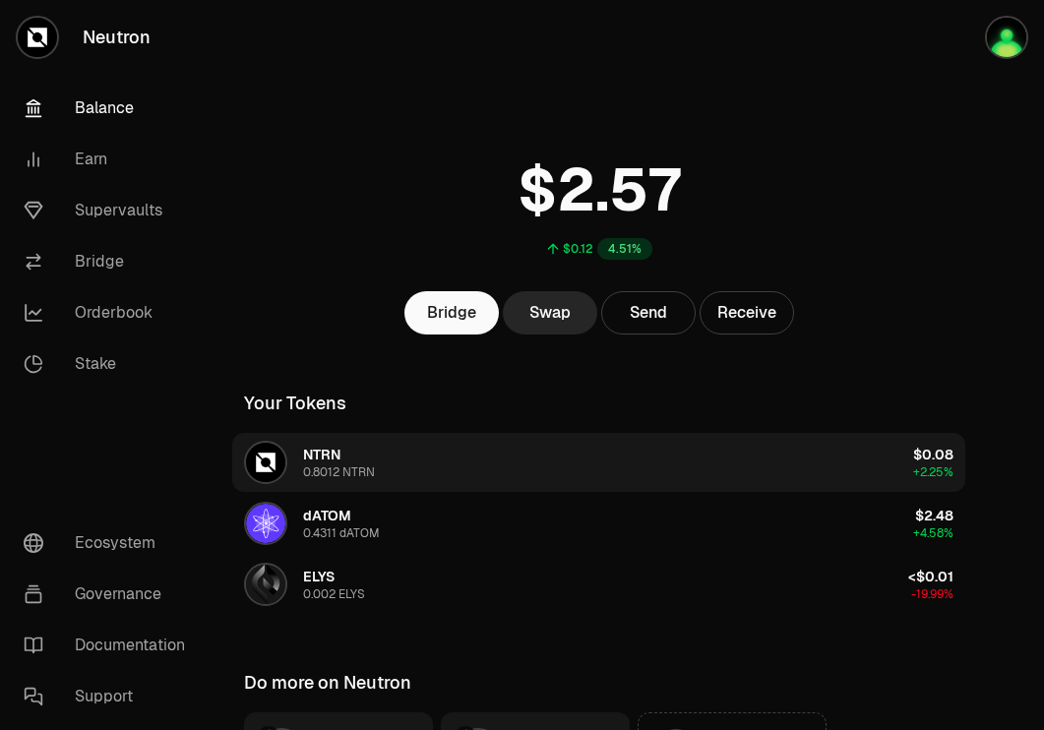
scroll to position [218, 0]
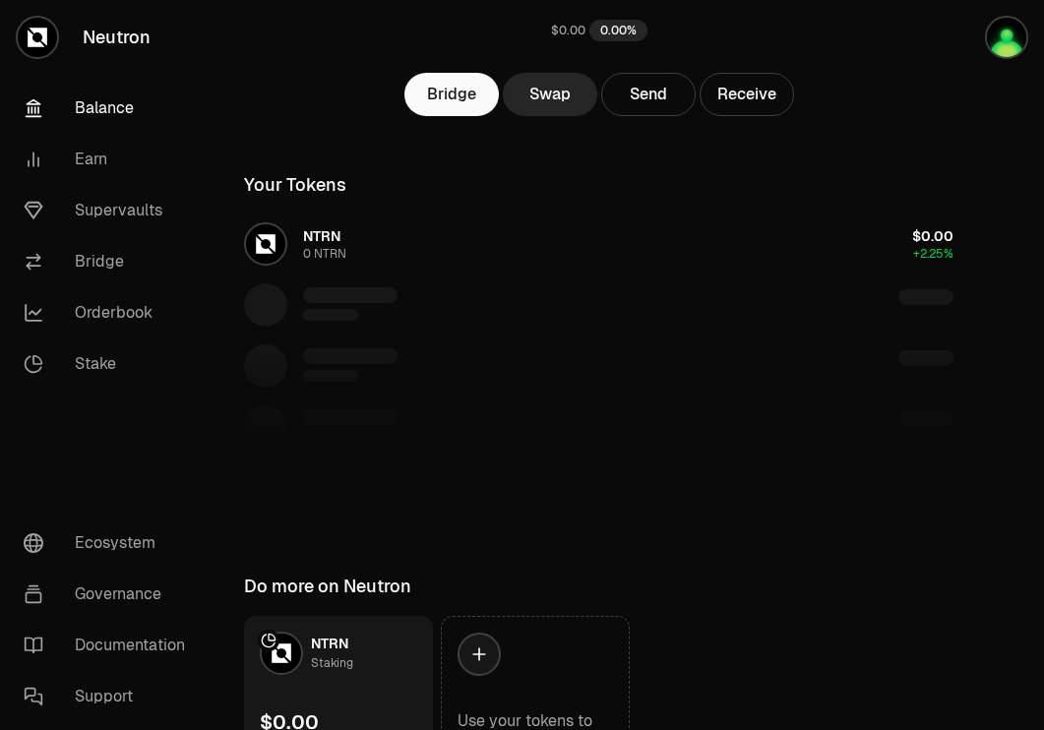
click at [121, 107] on link "Balance" at bounding box center [110, 108] width 205 height 51
